Goal: Check status: Check status

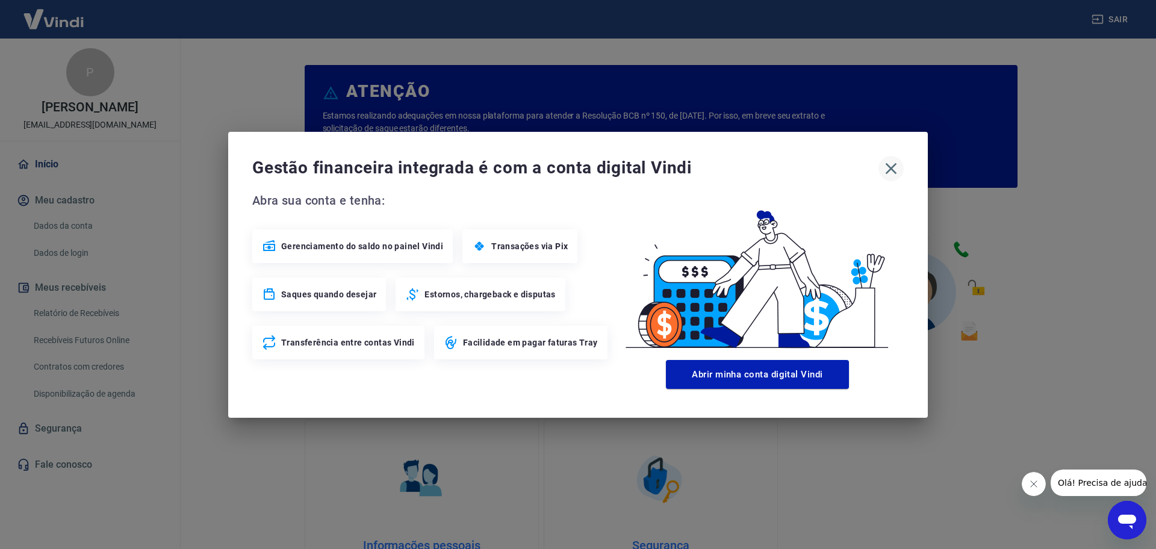
click at [891, 170] on icon "button" at bounding box center [891, 168] width 11 height 11
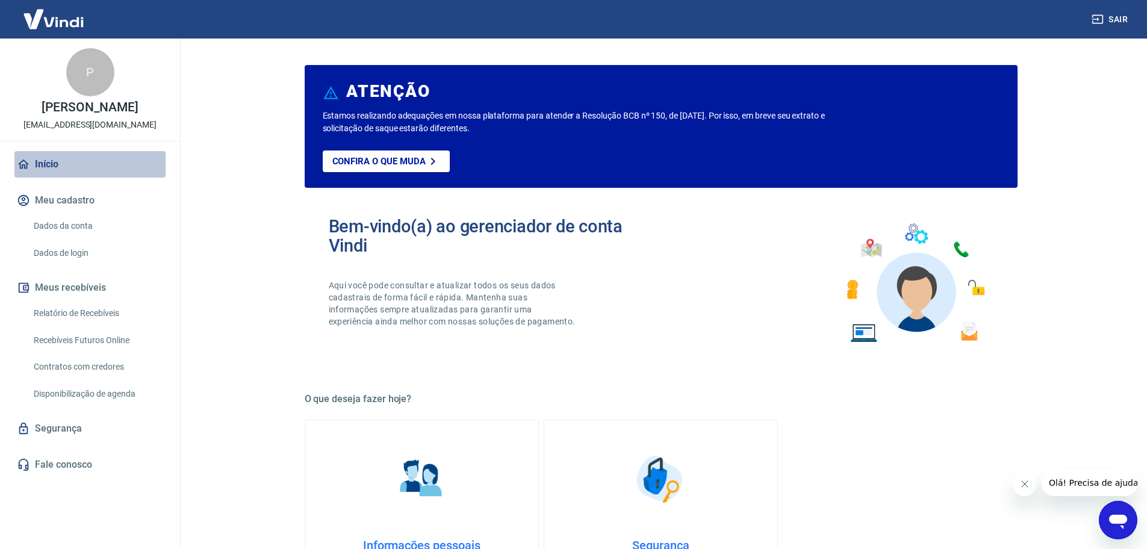
click at [51, 176] on link "Início" at bounding box center [89, 164] width 151 height 26
click at [90, 321] on link "Relatório de Recebíveis" at bounding box center [97, 313] width 137 height 25
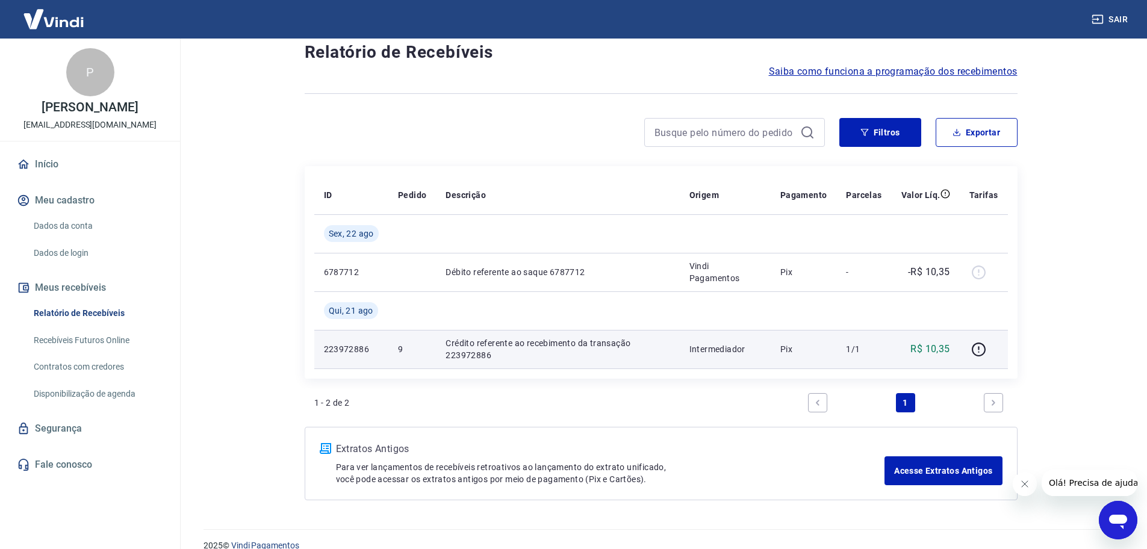
scroll to position [49, 0]
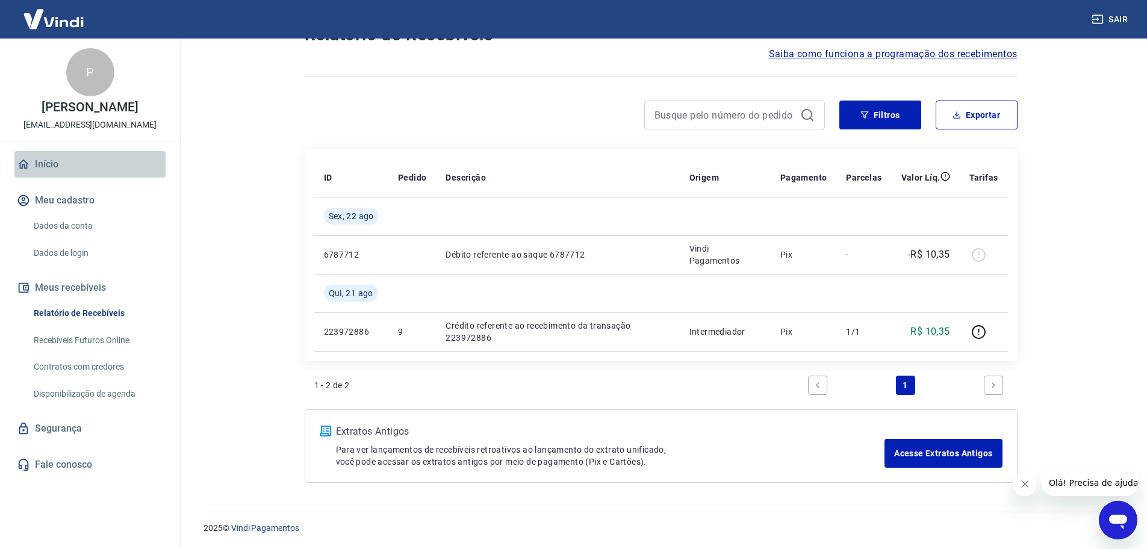
click at [38, 169] on link "Início" at bounding box center [89, 164] width 151 height 26
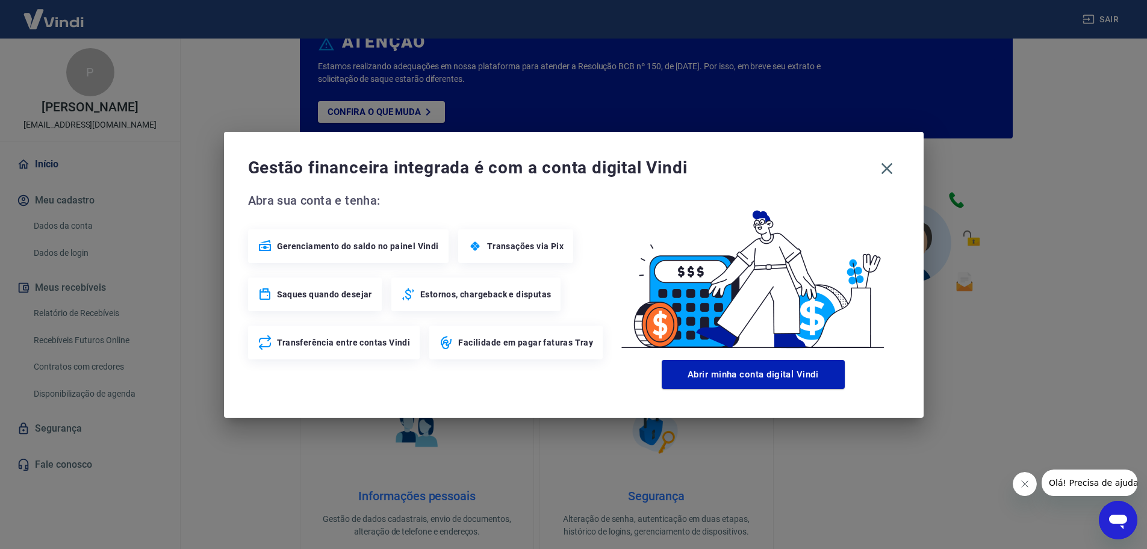
scroll to position [513, 0]
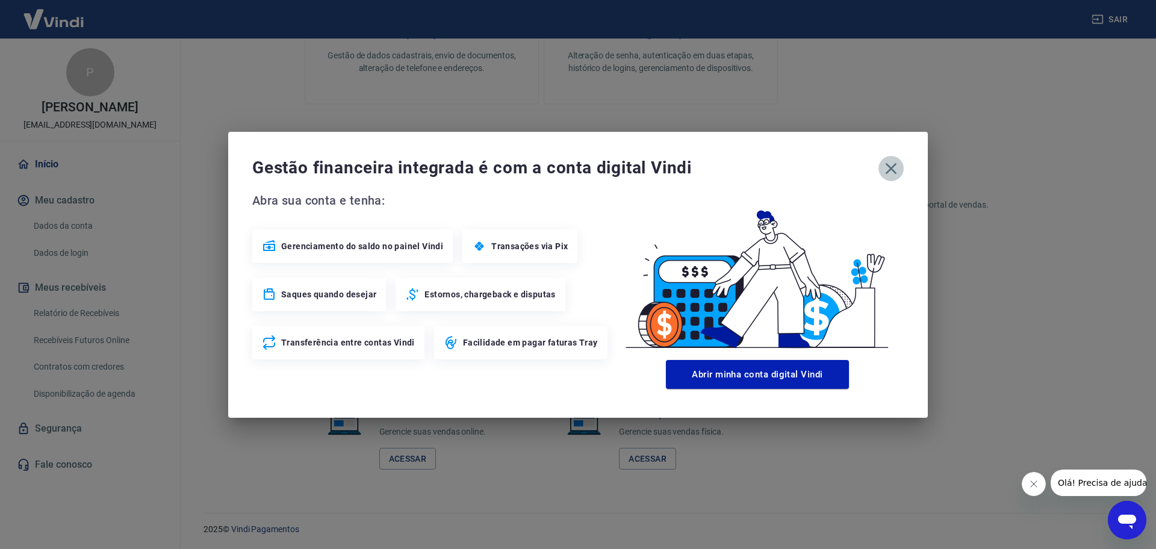
click at [894, 167] on icon "button" at bounding box center [891, 168] width 11 height 11
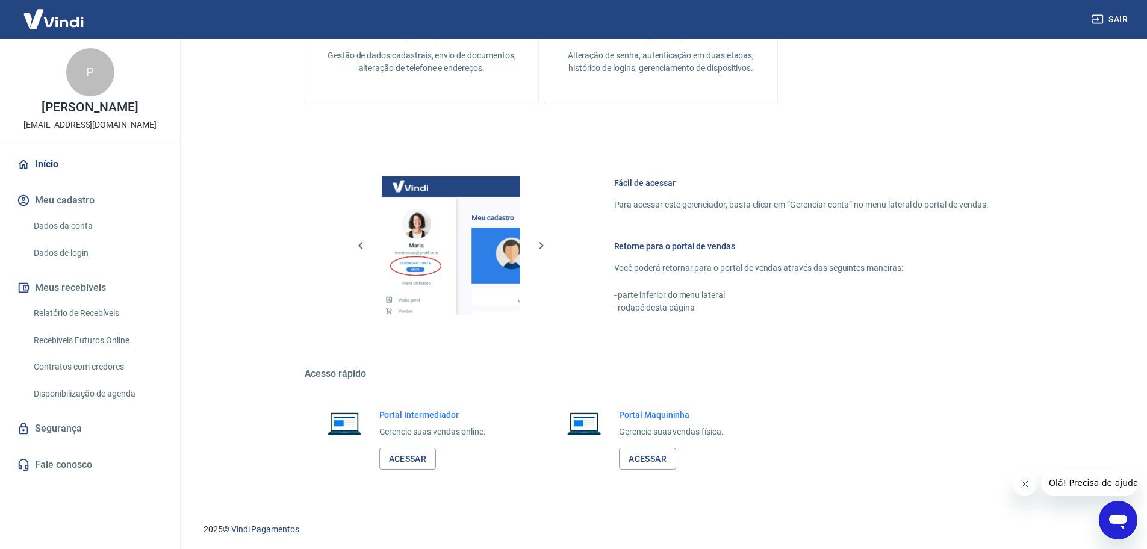
scroll to position [514, 0]
click at [405, 463] on link "Acessar" at bounding box center [407, 458] width 57 height 22
click at [404, 460] on link "Acessar" at bounding box center [407, 458] width 57 height 22
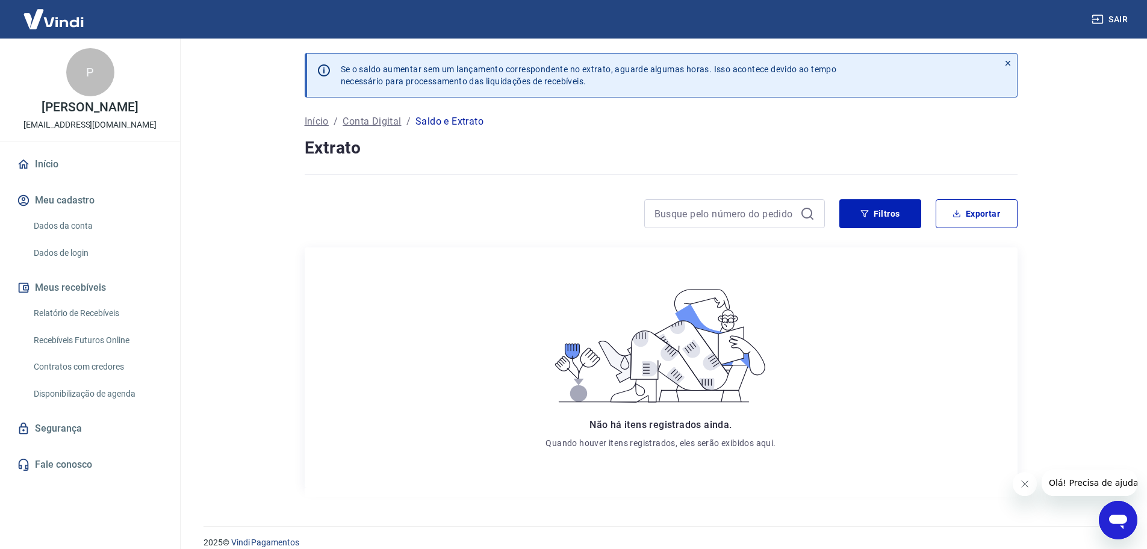
click at [1006, 62] on icon at bounding box center [1008, 63] width 8 height 8
